Goal: Task Accomplishment & Management: Complete application form

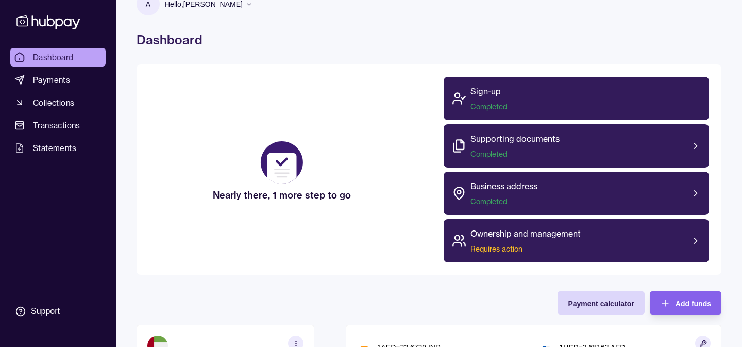
scroll to position [18, 0]
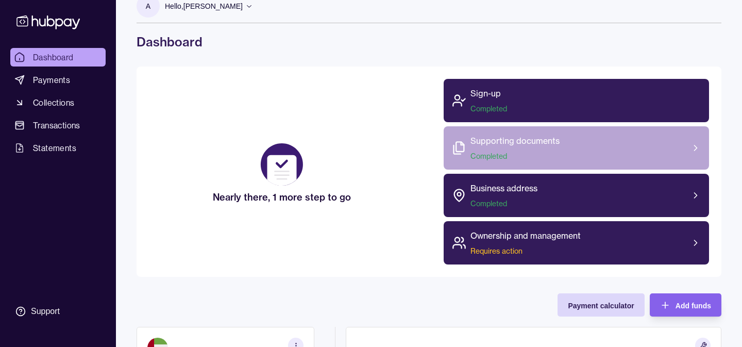
click at [500, 152] on span "Completed" at bounding box center [515, 156] width 89 height 10
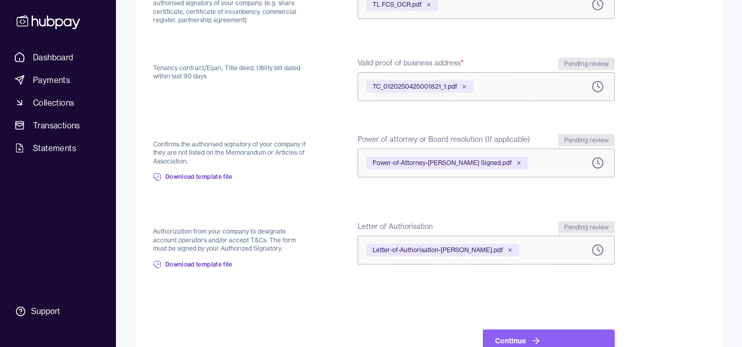
scroll to position [278, 0]
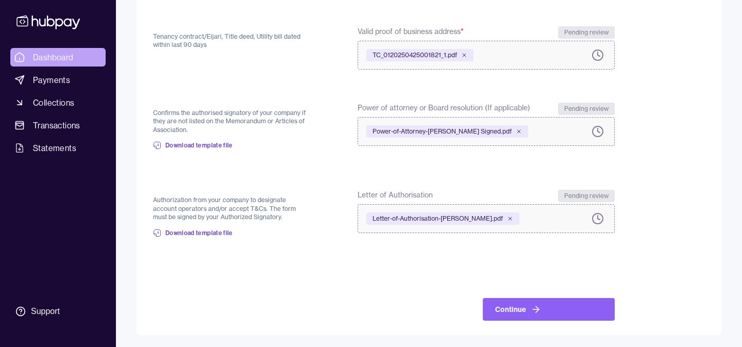
click at [60, 58] on span "Dashboard" at bounding box center [53, 57] width 41 height 12
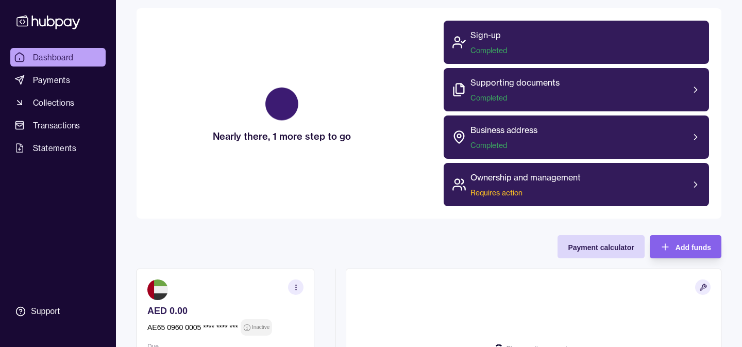
scroll to position [145, 0]
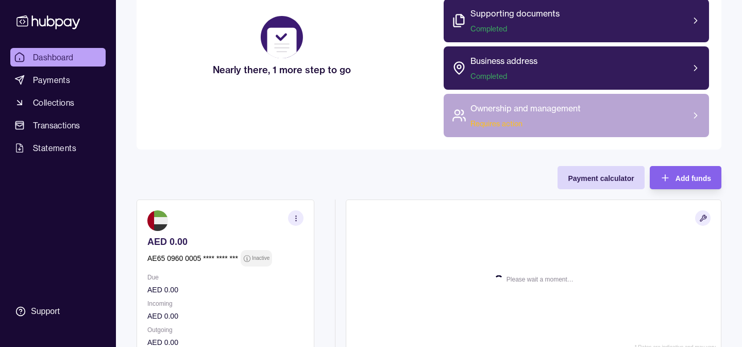
click at [535, 114] on div "Ownership and management Requires action" at bounding box center [526, 115] width 110 height 27
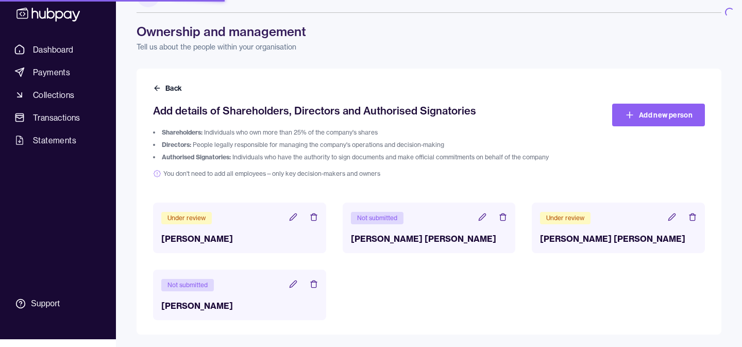
scroll to position [29, 0]
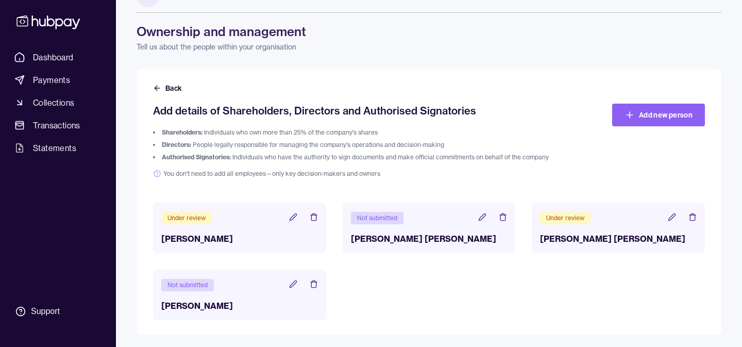
click at [481, 217] on icon at bounding box center [482, 216] width 7 height 7
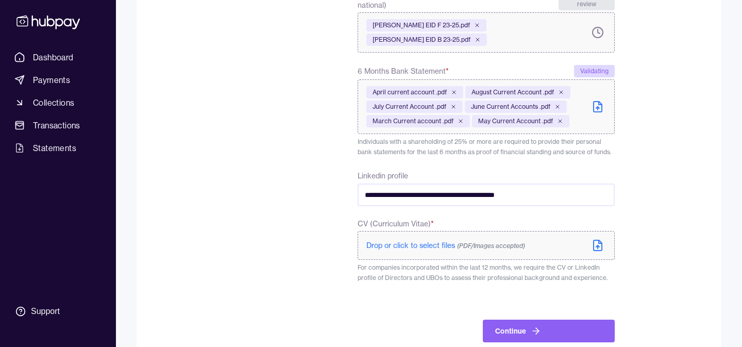
scroll to position [443, 0]
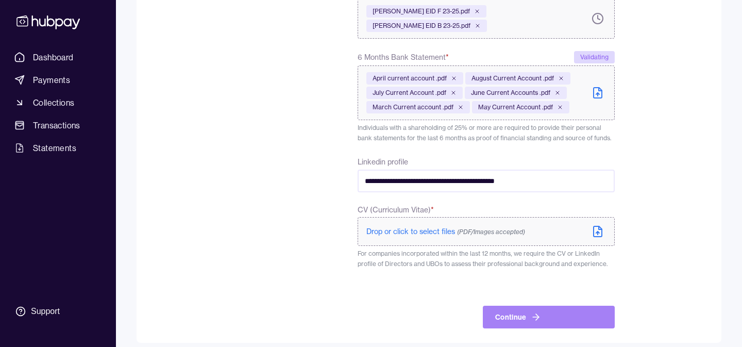
click at [516, 310] on button "Continue" at bounding box center [549, 317] width 132 height 23
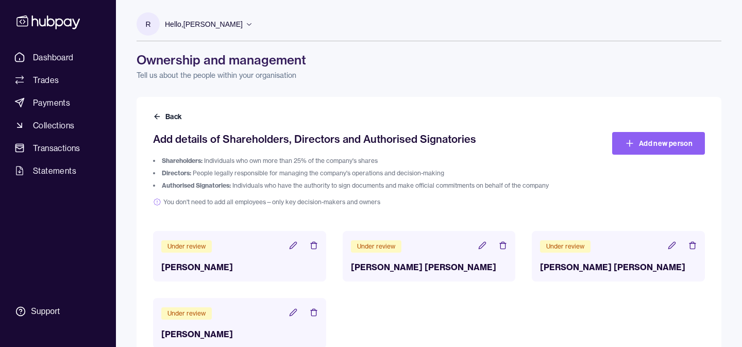
click at [203, 24] on p "Hello, [PERSON_NAME]" at bounding box center [204, 24] width 78 height 11
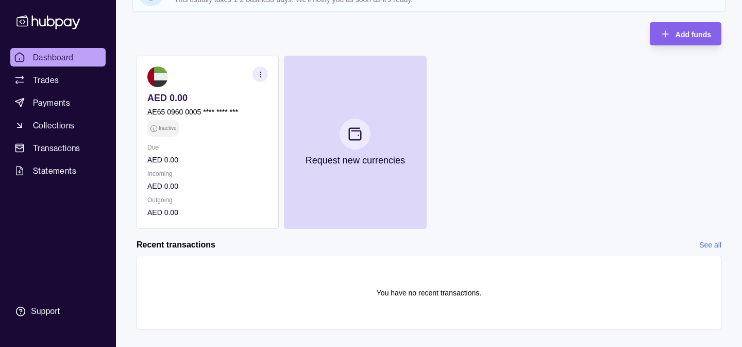
scroll to position [111, 0]
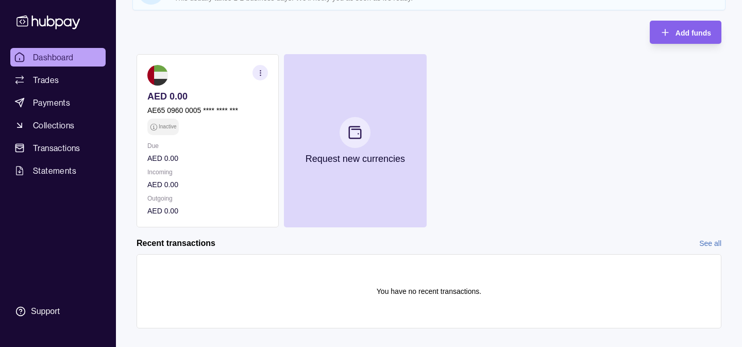
click at [77, 58] on link "Dashboard" at bounding box center [57, 57] width 95 height 19
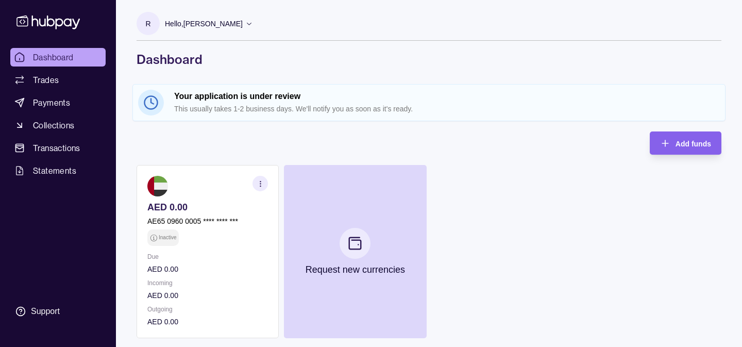
scroll to position [0, 0]
click at [230, 27] on p "Hello, [PERSON_NAME]" at bounding box center [204, 24] width 78 height 11
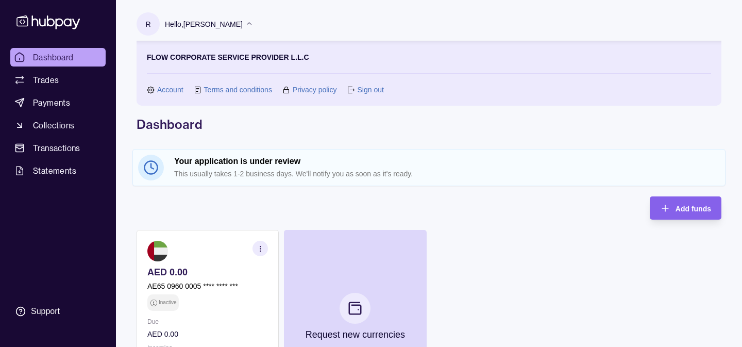
click at [370, 84] on link "Sign out" at bounding box center [370, 89] width 26 height 11
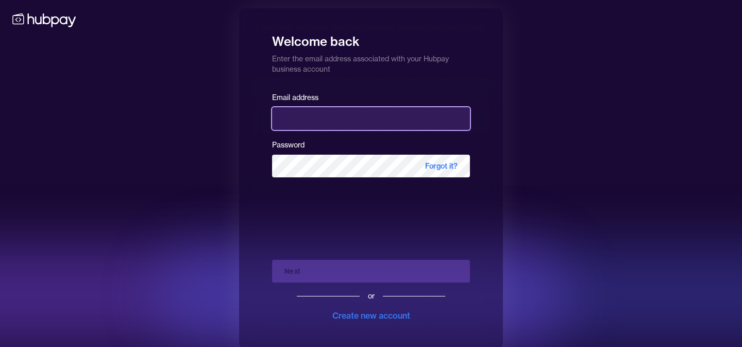
click at [360, 124] on input "email" at bounding box center [371, 118] width 198 height 23
click at [367, 118] on input "*" at bounding box center [371, 118] width 198 height 23
click at [404, 116] on input "*" at bounding box center [371, 118] width 198 height 23
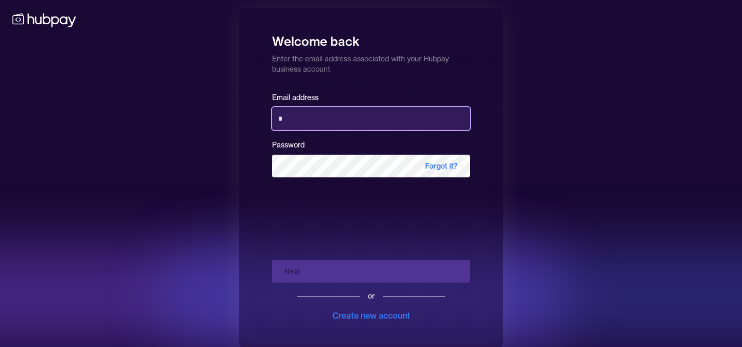
click at [404, 116] on input "*" at bounding box center [371, 118] width 198 height 23
type input "**********"
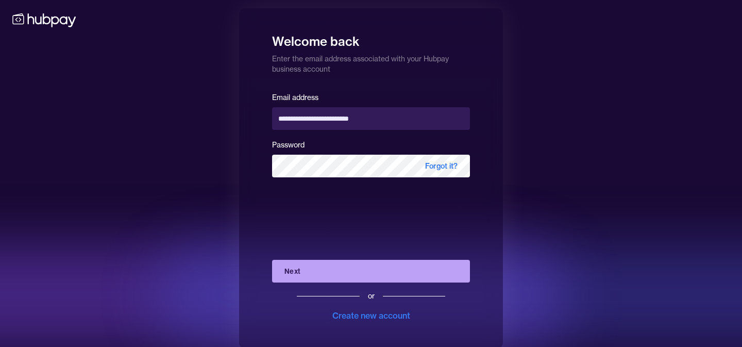
click at [328, 271] on button "Next" at bounding box center [371, 271] width 198 height 23
